Goal: Submit feedback/report problem: Submit feedback/report problem

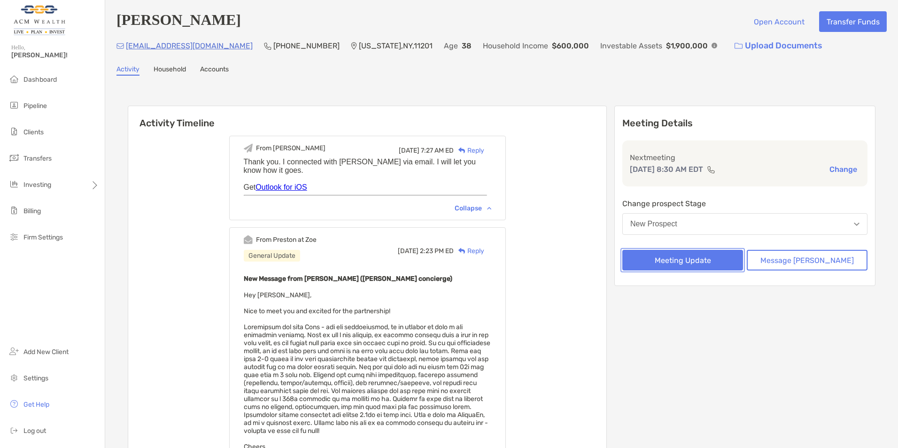
click at [697, 260] on button "Meeting Update" at bounding box center [682, 260] width 121 height 21
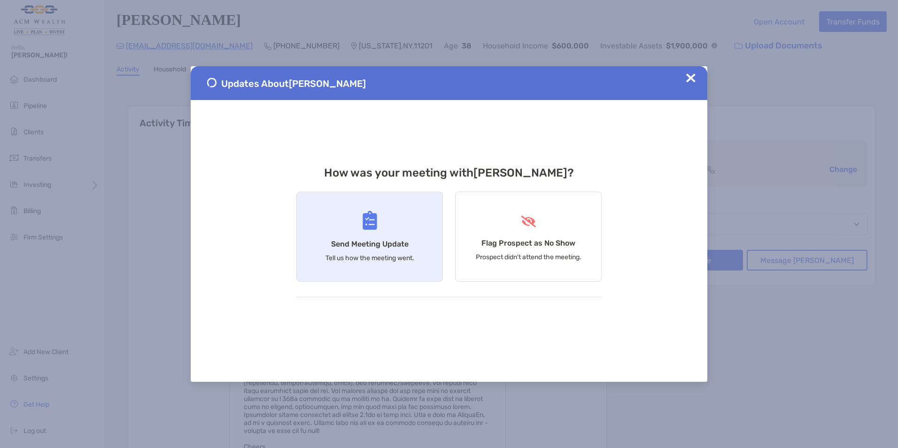
click at [356, 239] on div "Send Meeting Update Tell us how the meeting went." at bounding box center [369, 237] width 147 height 90
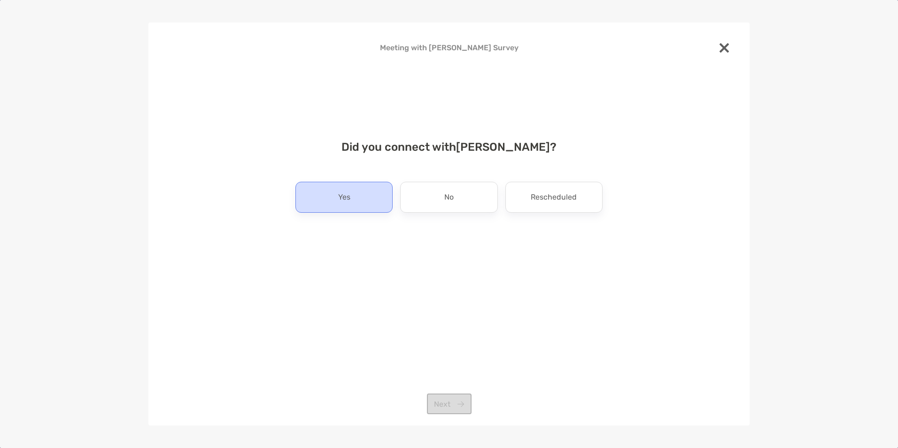
click at [352, 204] on div "Yes" at bounding box center [343, 197] width 97 height 31
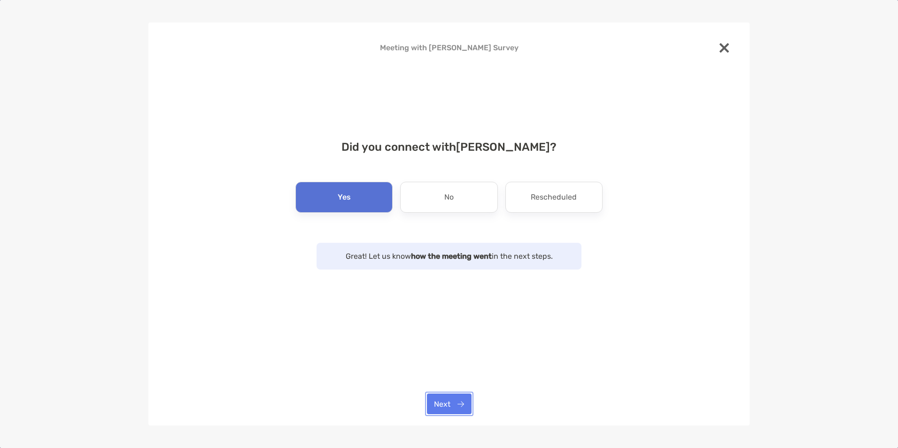
click at [450, 402] on button "Next" at bounding box center [449, 404] width 45 height 21
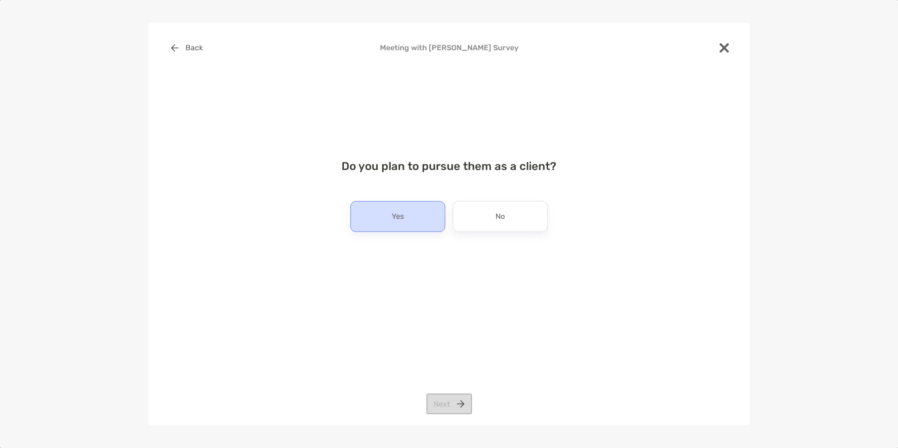
click at [415, 229] on div "Yes" at bounding box center [397, 216] width 95 height 31
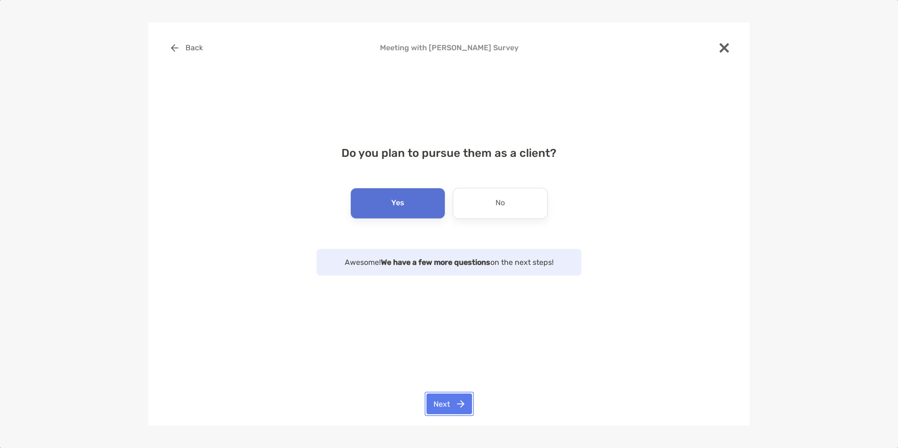
click at [454, 405] on button "Next" at bounding box center [449, 404] width 46 height 21
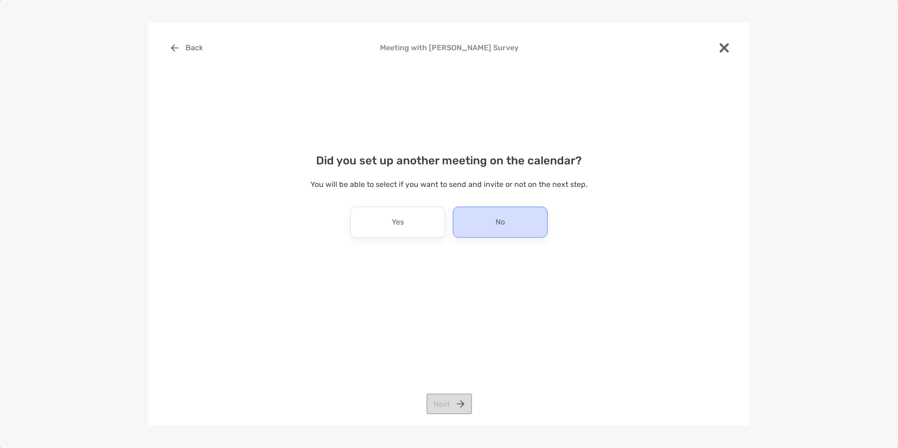
click at [472, 210] on div "No" at bounding box center [500, 222] width 95 height 31
click at [442, 399] on button "Next" at bounding box center [449, 404] width 46 height 21
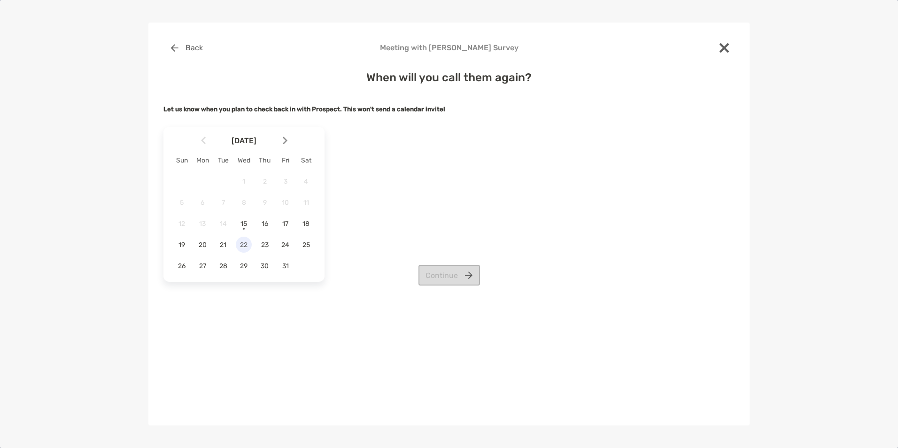
click at [247, 243] on span "22" at bounding box center [244, 245] width 16 height 8
click at [454, 278] on button "Continue" at bounding box center [449, 275] width 62 height 21
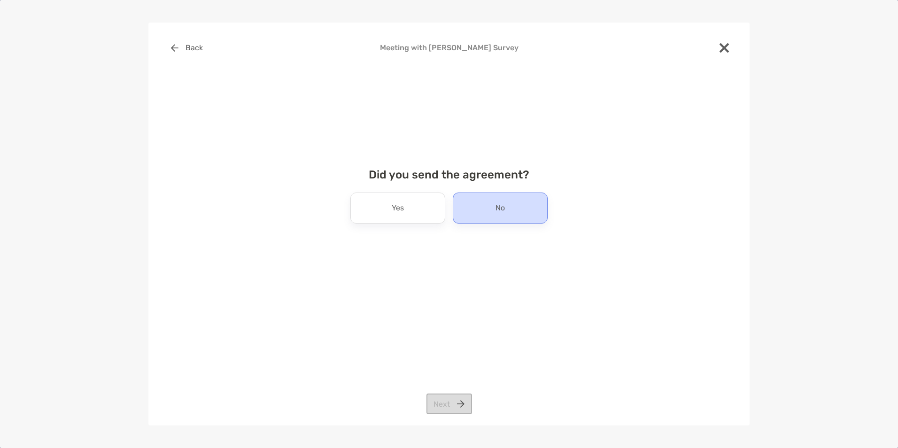
click at [482, 209] on div "No" at bounding box center [500, 208] width 95 height 31
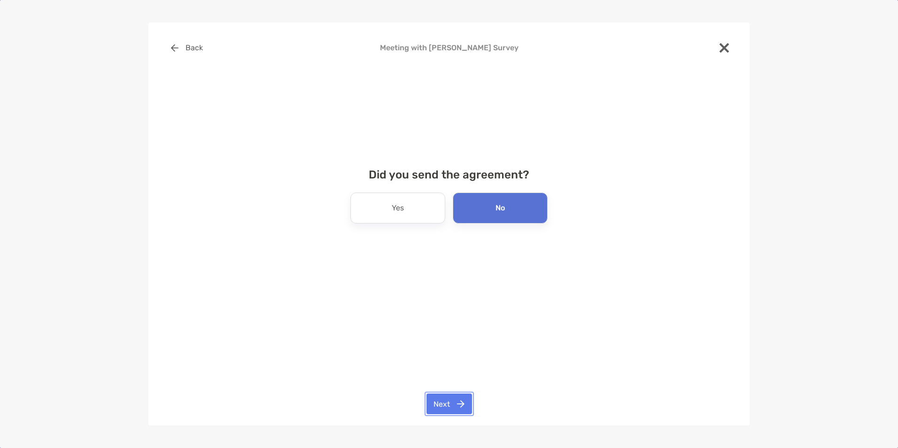
click at [449, 405] on button "Next" at bounding box center [449, 404] width 46 height 21
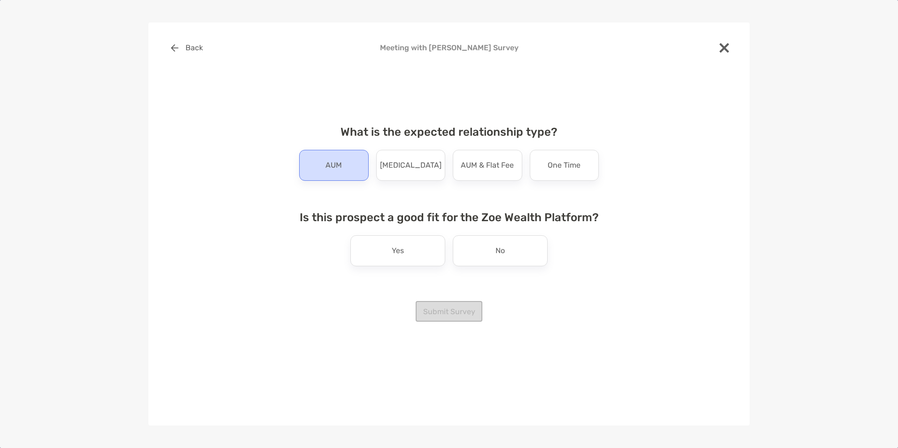
click at [341, 169] on p "AUM" at bounding box center [333, 165] width 16 height 15
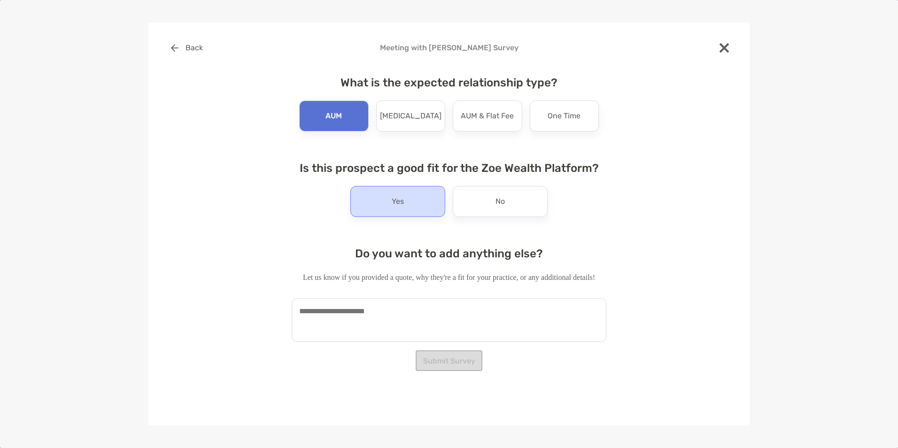
click at [385, 212] on div "Yes" at bounding box center [397, 201] width 95 height 31
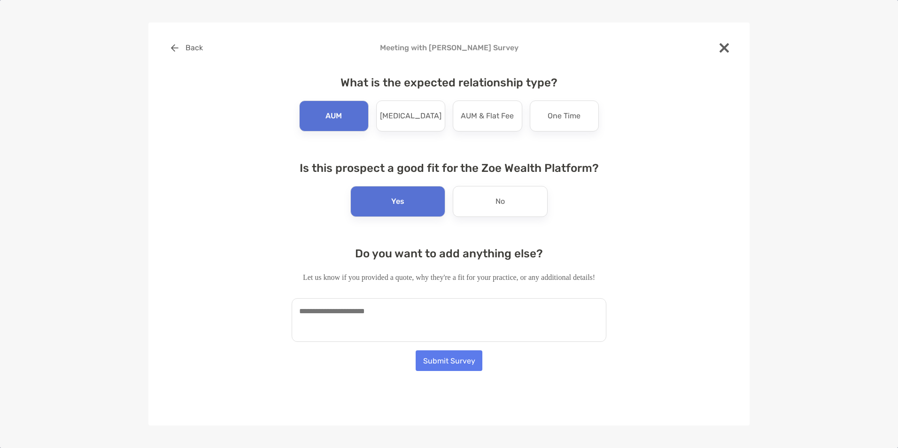
click at [374, 309] on textarea at bounding box center [449, 320] width 315 height 44
paste textarea "**********"
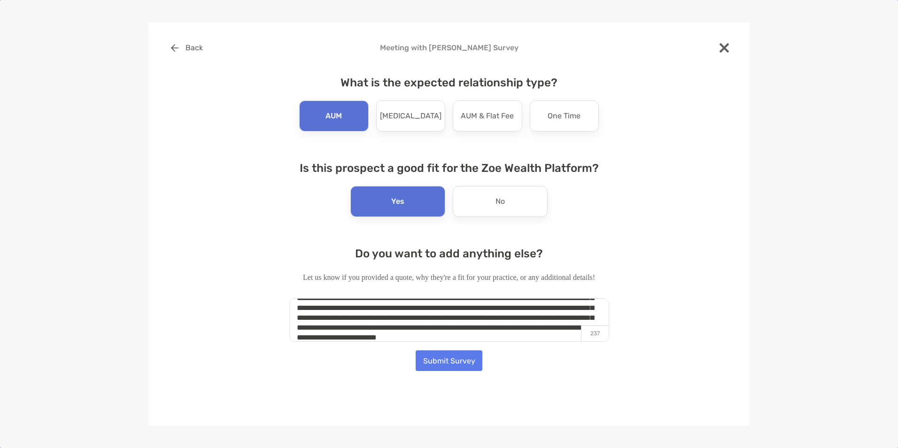
scroll to position [65, 0]
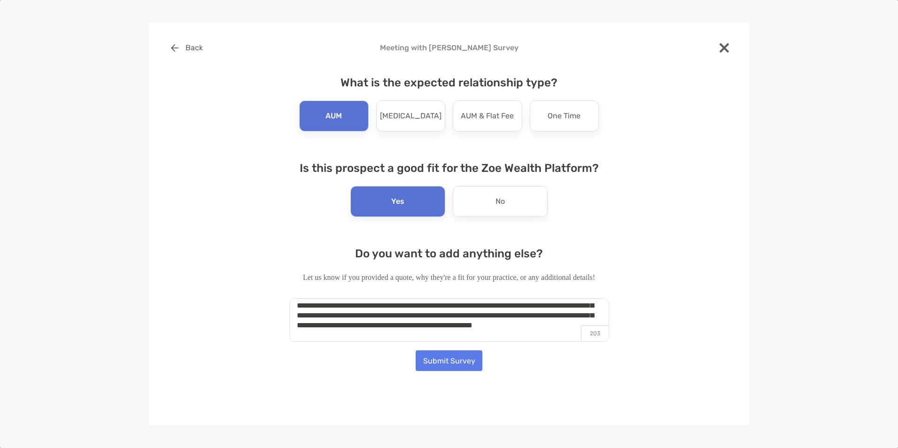
click at [513, 313] on textarea "**********" at bounding box center [449, 320] width 320 height 44
type textarea "**********"
click at [461, 364] on button "Submit Survey" at bounding box center [449, 360] width 67 height 21
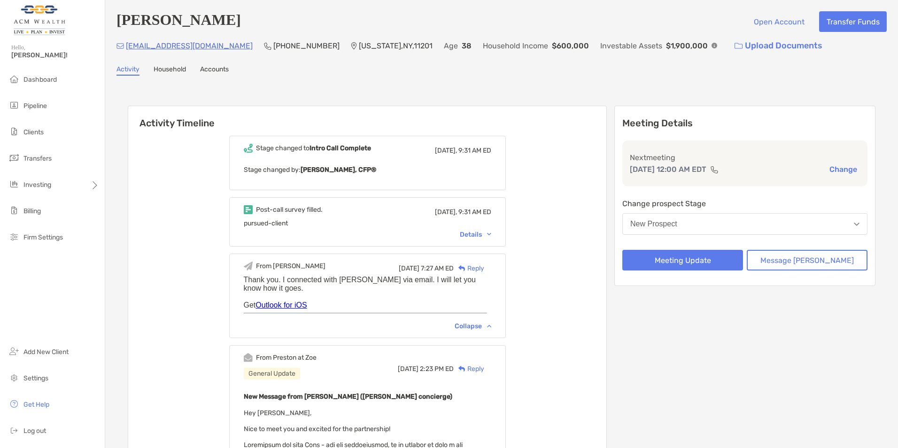
click at [667, 220] on button "New Prospect" at bounding box center [744, 224] width 245 height 22
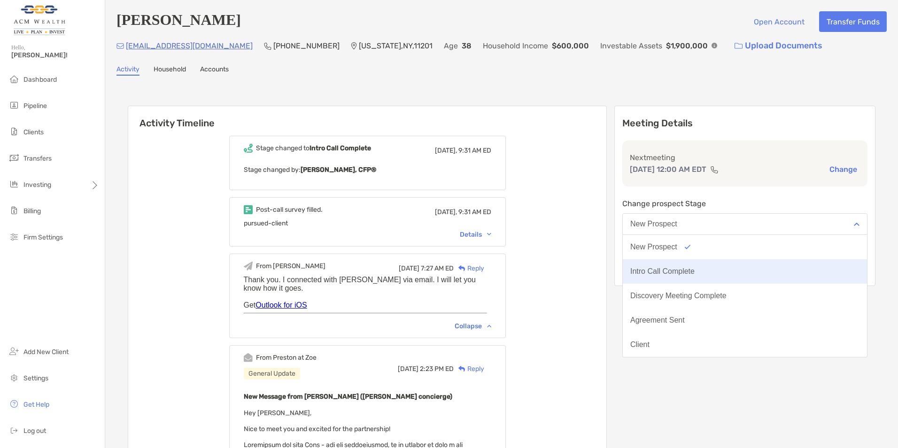
click at [670, 269] on div "Intro Call Complete" at bounding box center [662, 271] width 64 height 8
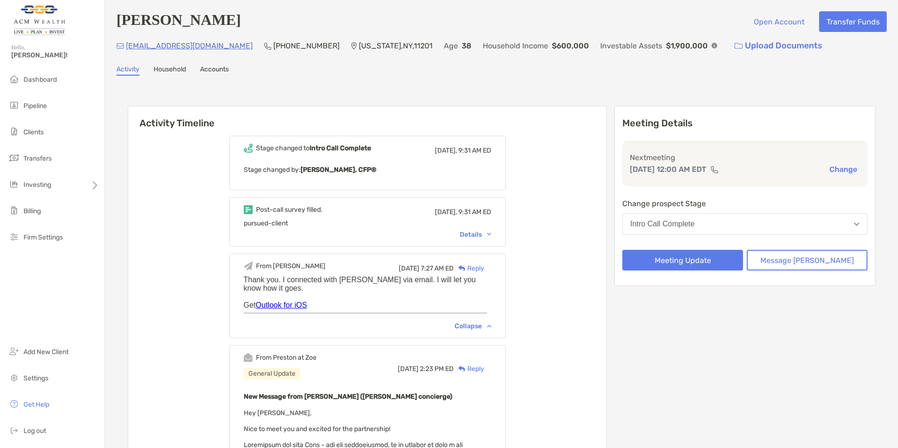
click at [605, 211] on div "Stage changed to Intro Call Complete [DATE], 9:31 AM ED Stage changed by: [PERS…" at bounding box center [367, 430] width 478 height 602
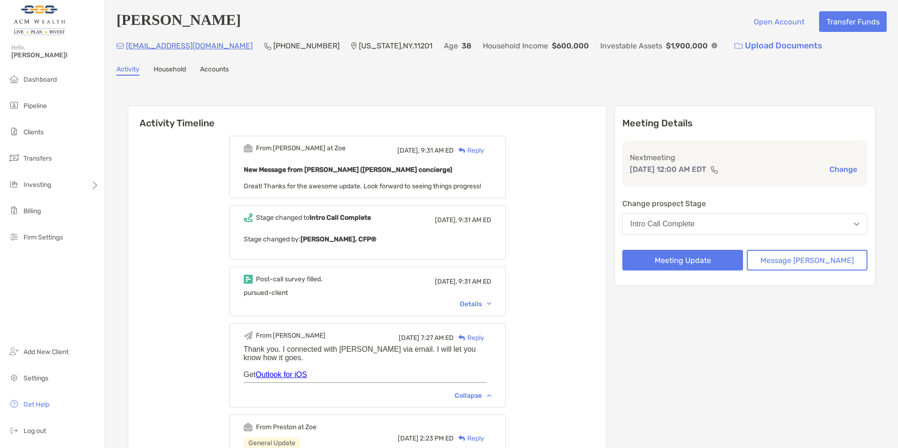
click at [337, 220] on b "Intro Call Complete" at bounding box center [341, 218] width 62 height 8
click at [338, 187] on span "Great! Thanks for the awesome update. Look forward to seeing things progress!" at bounding box center [362, 186] width 237 height 8
click at [335, 171] on b "New Message from [PERSON_NAME] ([PERSON_NAME] concierge)" at bounding box center [348, 170] width 209 height 8
click at [302, 175] on p "New Message from [PERSON_NAME] ([PERSON_NAME] concierge)" at bounding box center [368, 170] width 248 height 12
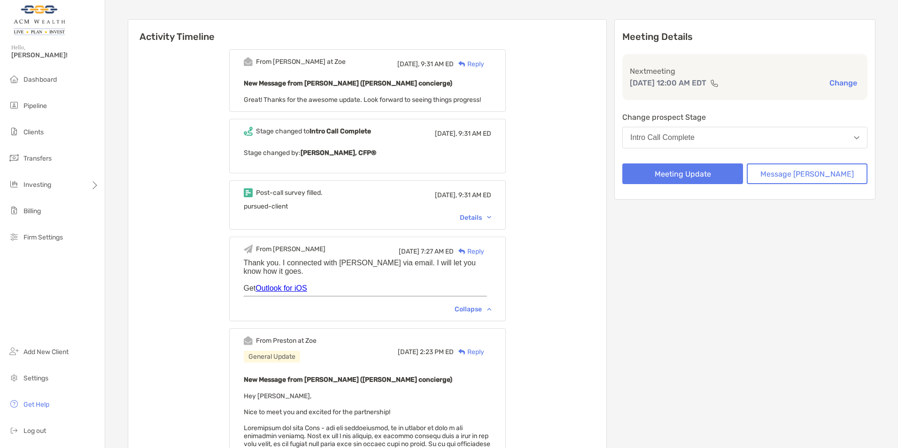
scroll to position [0, 0]
